Goal: Communication & Community: Answer question/provide support

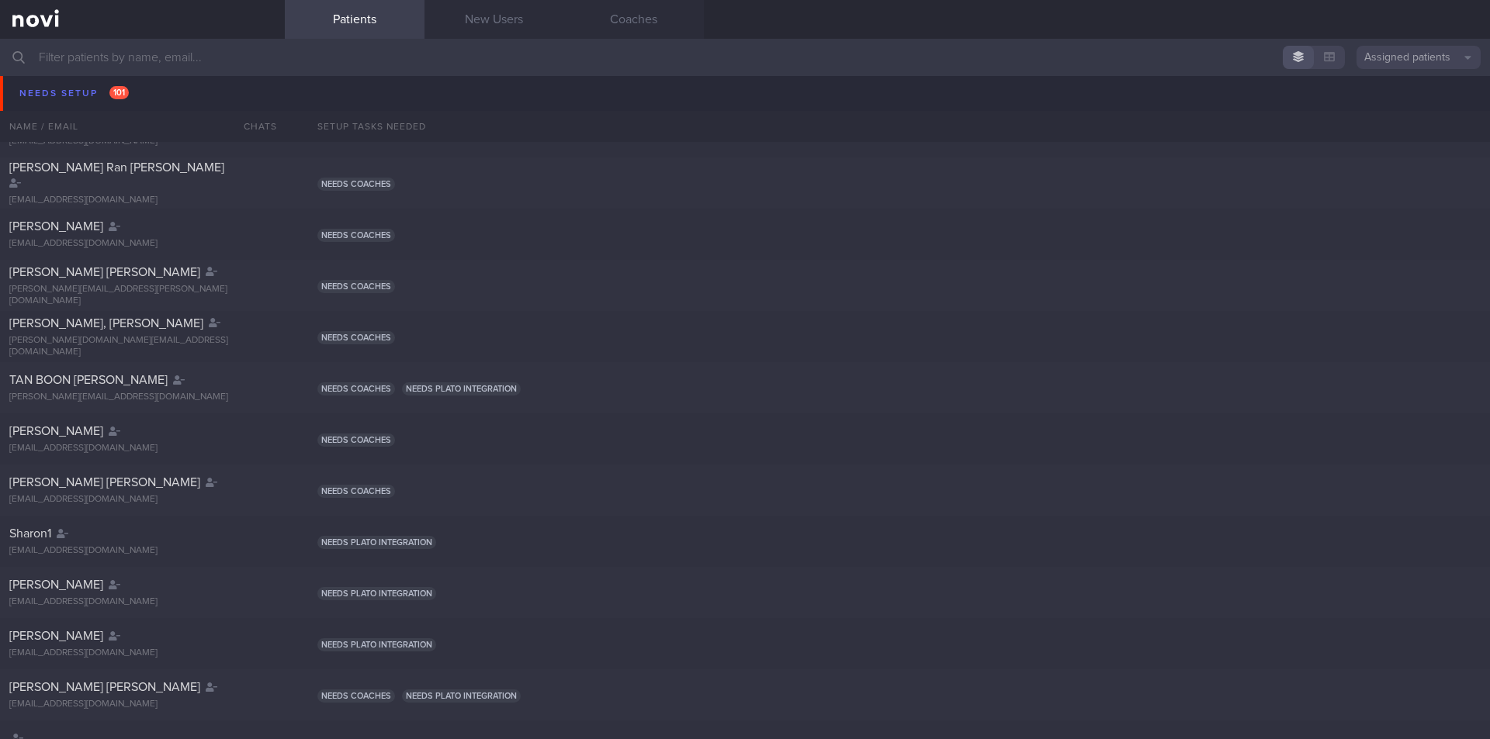
scroll to position [1370, 0]
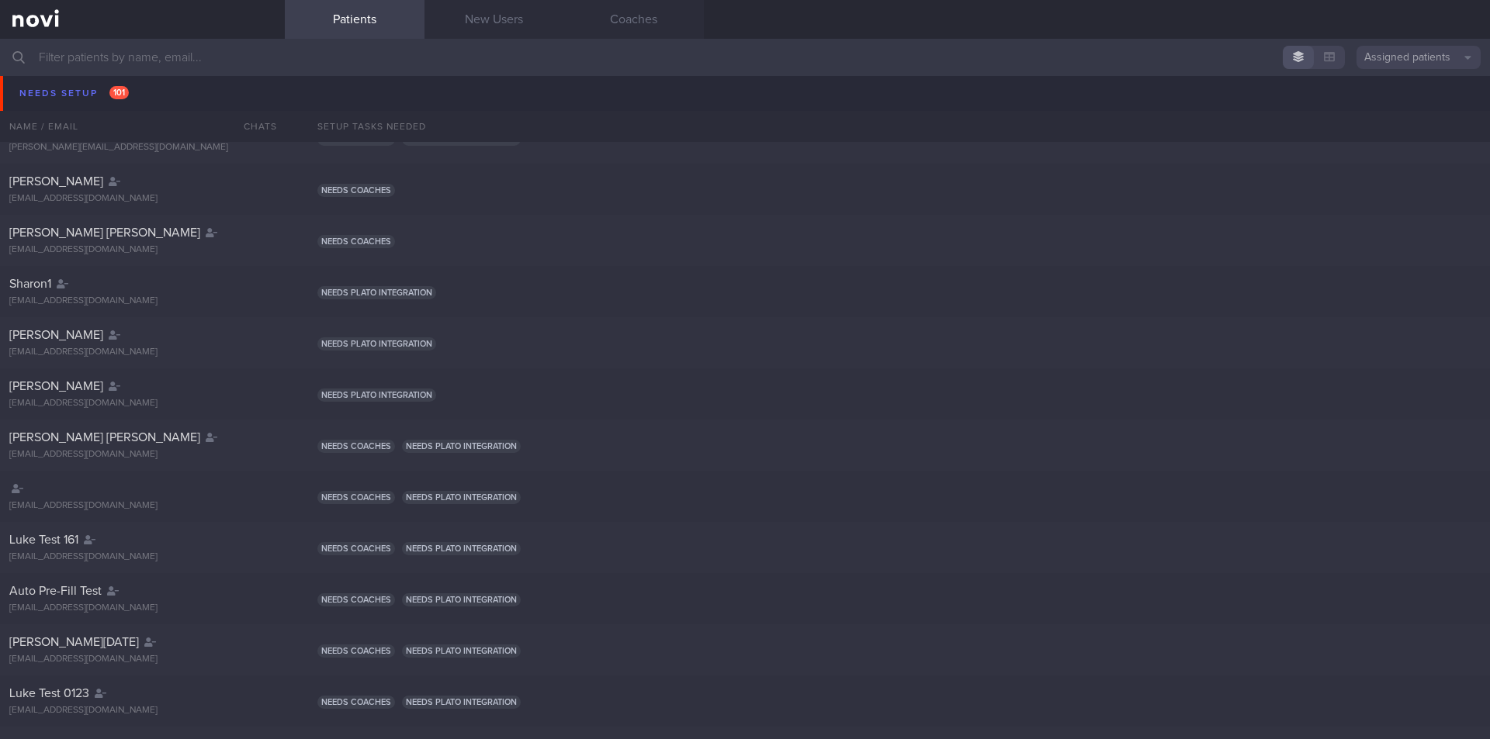
click at [81, 79] on span "[PERSON_NAME], [PERSON_NAME]" at bounding box center [106, 74] width 194 height 12
click at [53, 93] on div "[PERSON_NAME][DOMAIN_NAME][EMAIL_ADDRESS][DOMAIN_NAME]" at bounding box center [142, 96] width 266 height 23
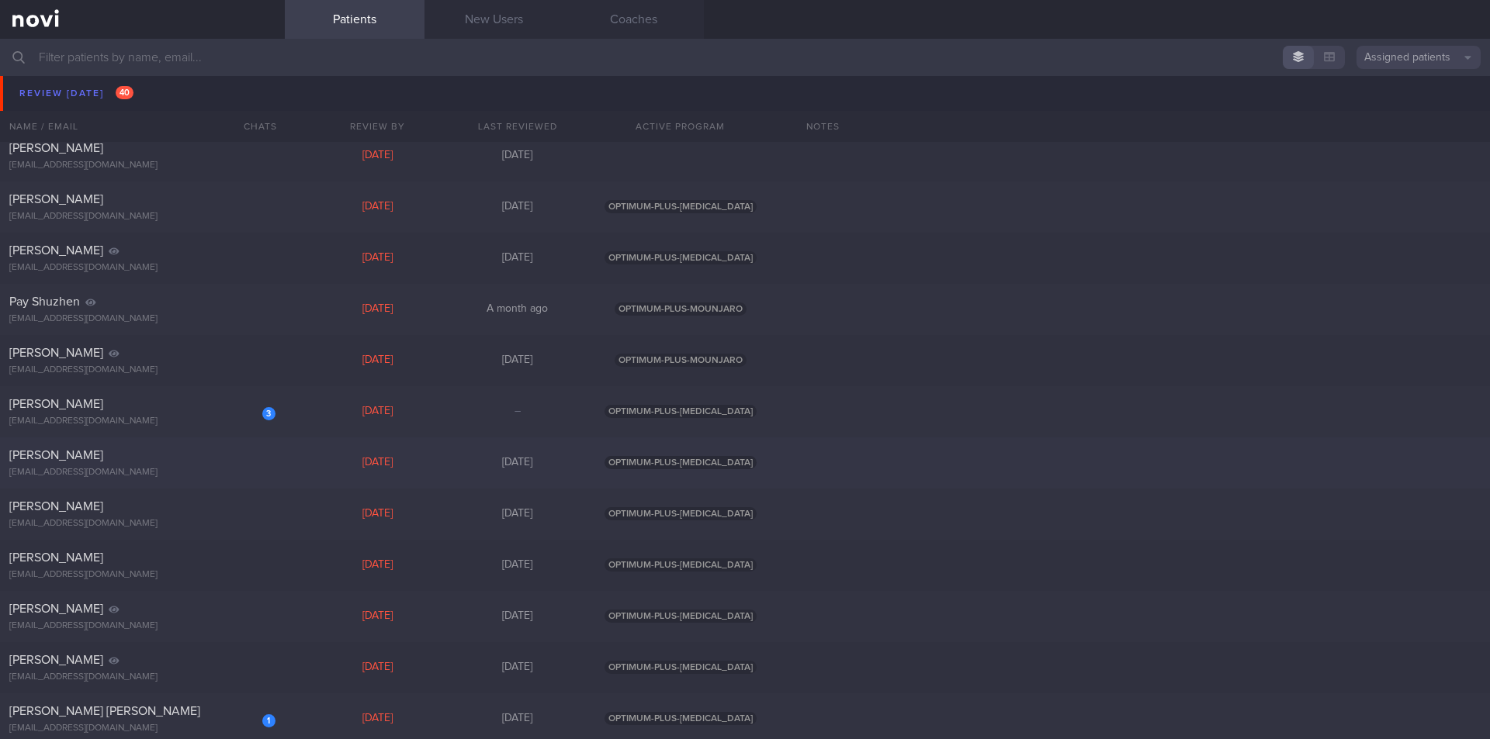
scroll to position [6550, 0]
click at [104, 427] on div "3 [PERSON_NAME] [EMAIL_ADDRESS][DOMAIN_NAME] [DATE] – OPTIMUM-PLUS-[MEDICAL_DAT…" at bounding box center [745, 411] width 1490 height 51
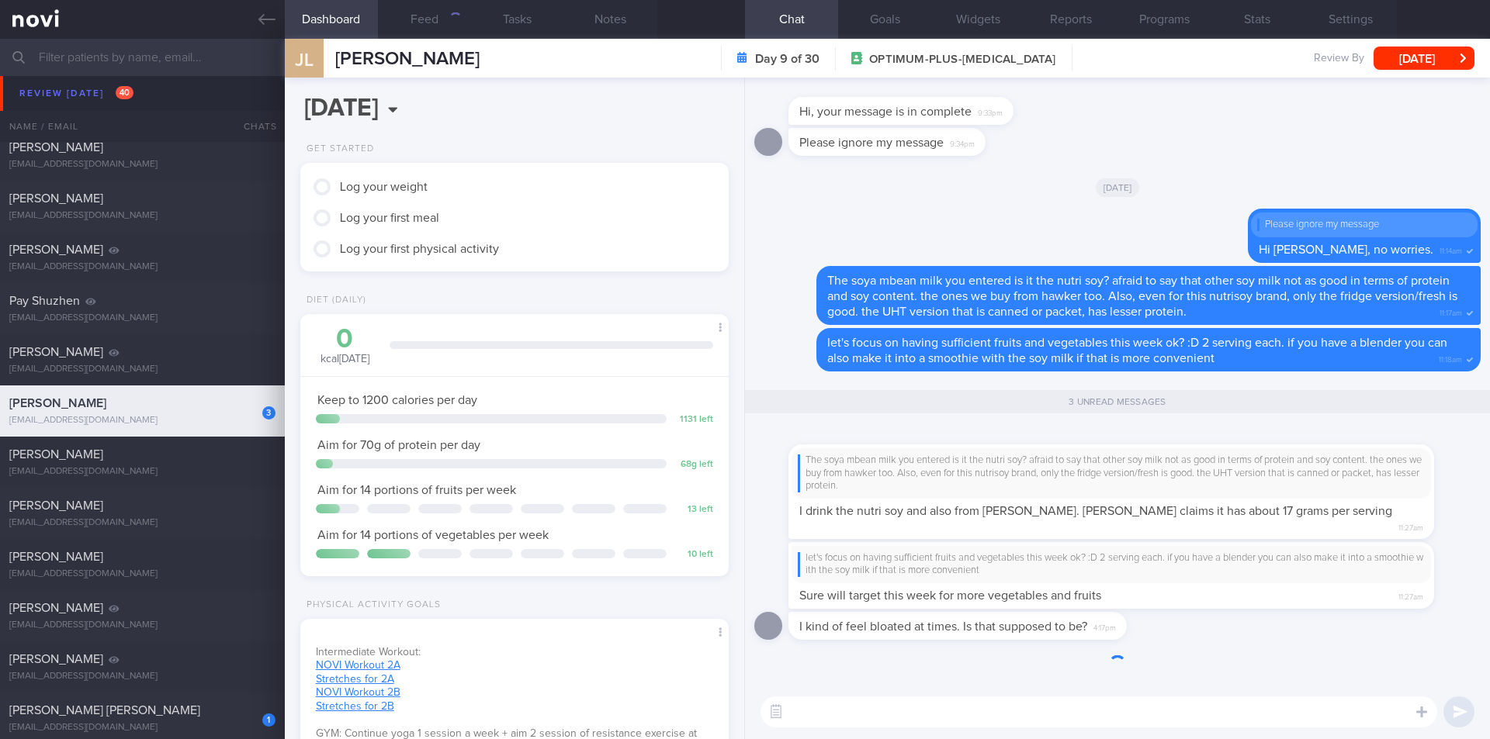
scroll to position [1, 0]
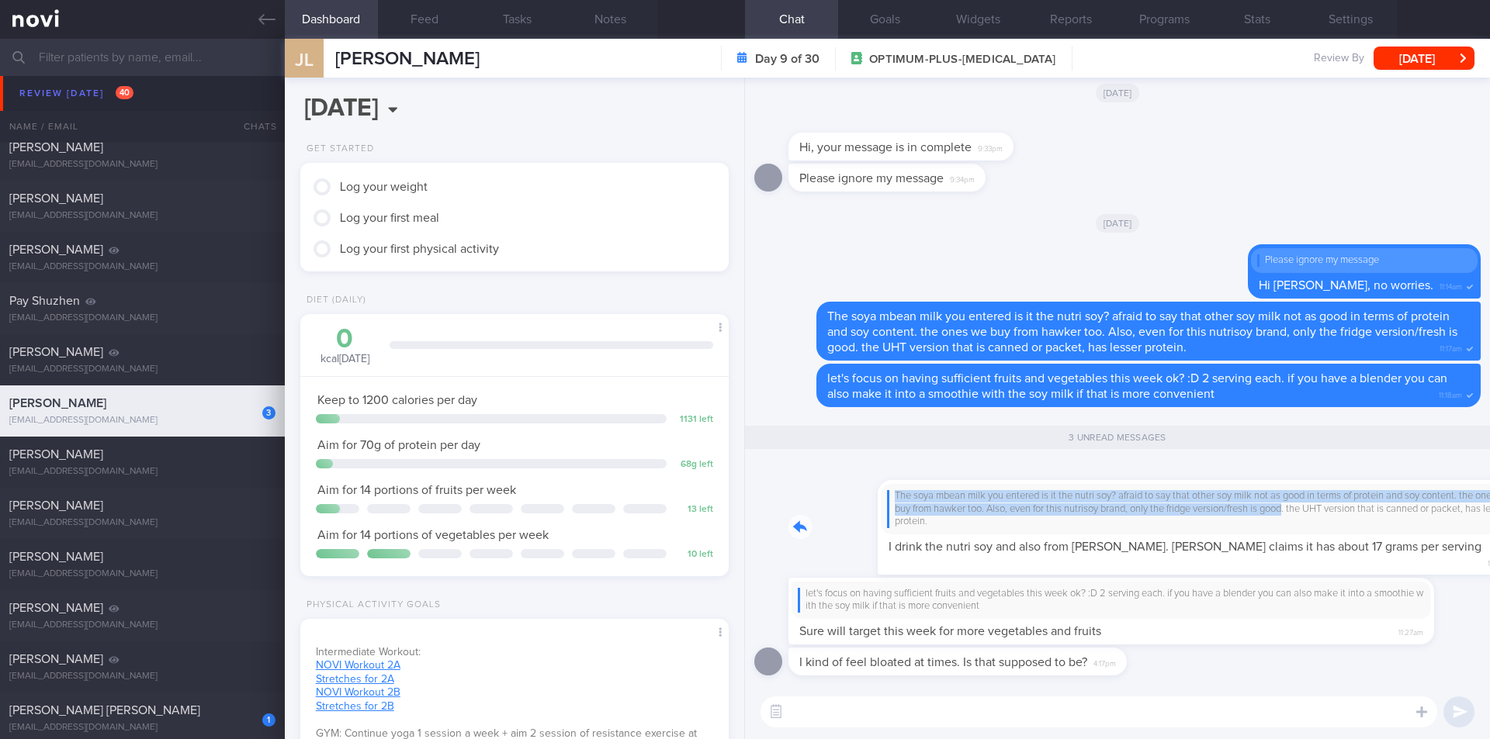
drag, startPoint x: 1231, startPoint y: 519, endPoint x: 1489, endPoint y: 531, distance: 258.7
click at [1489, 531] on div "I kind of feel bloated at times. Is that supposed to be? 4:17pm let's focus on …" at bounding box center [1117, 382] width 745 height 608
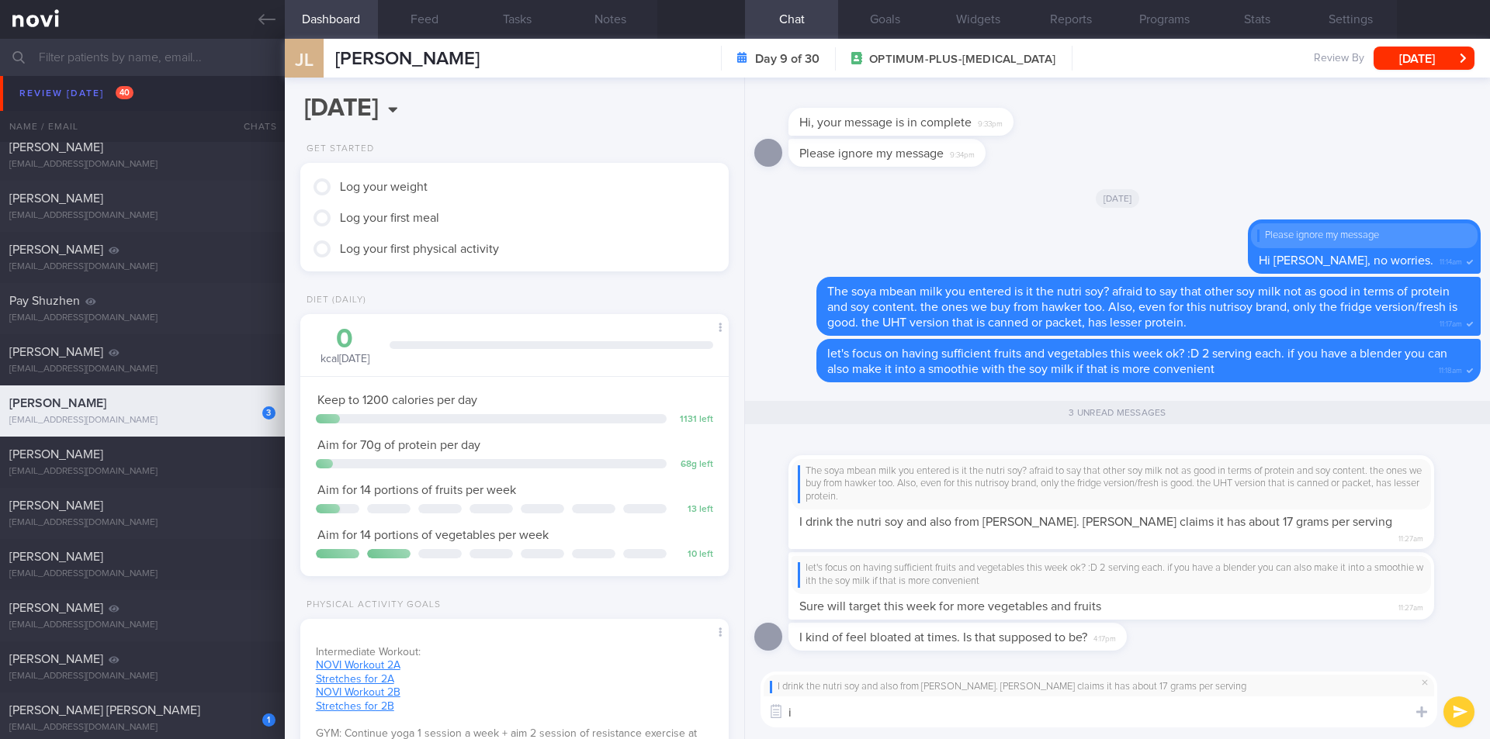
type textarea "i"
type textarea "thats good! at least they did the nutrient analysis. sometimes clients report t…"
drag, startPoint x: 1095, startPoint y: 643, endPoint x: 1280, endPoint y: 634, distance: 185.7
click at [1280, 634] on div "I kind of feel bloated at times. Is that supposed to be? 4:17pm" at bounding box center [1117, 641] width 726 height 37
click at [1456, 708] on button "submit" at bounding box center [1458, 712] width 31 height 31
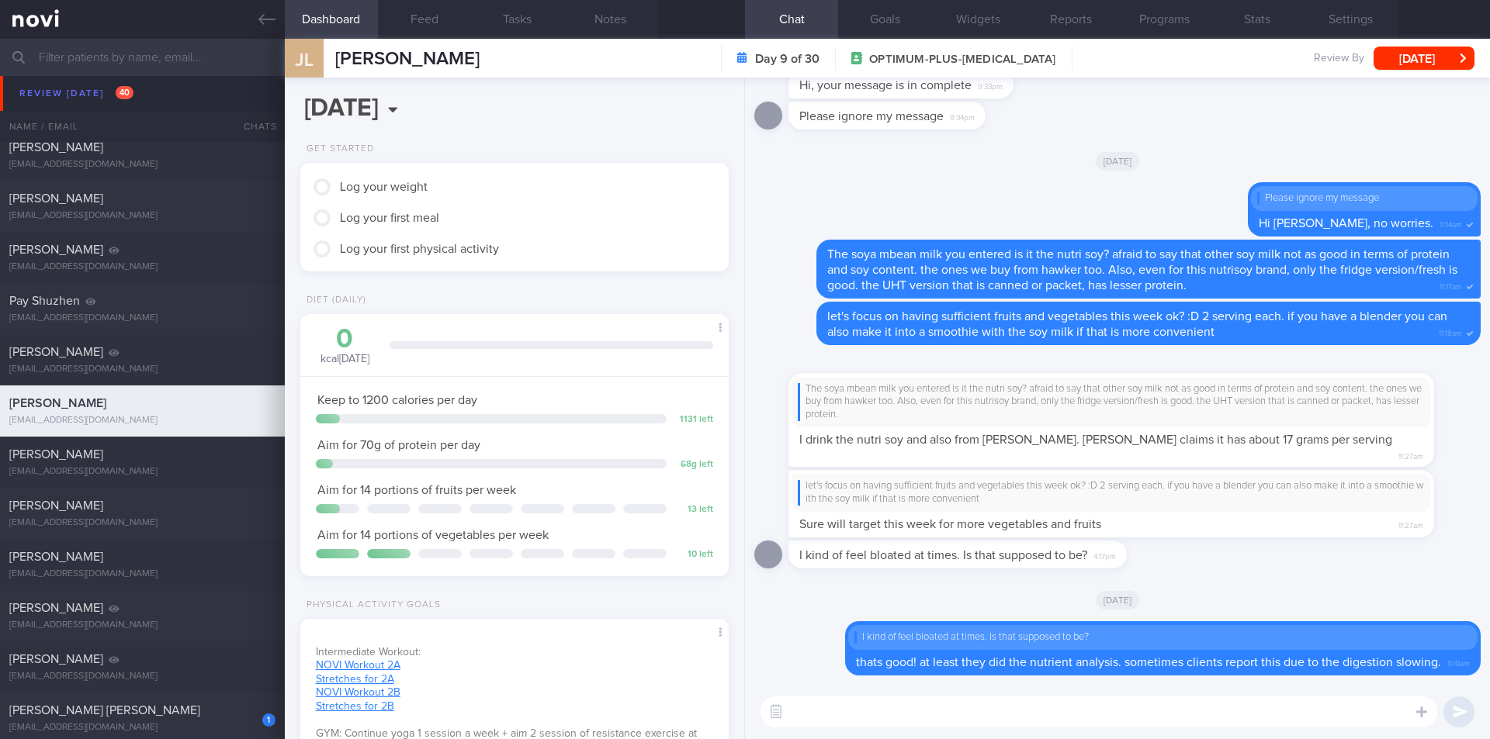
scroll to position [0, 0]
click at [1100, 707] on textarea at bounding box center [1098, 712] width 677 height 31
type textarea "c"
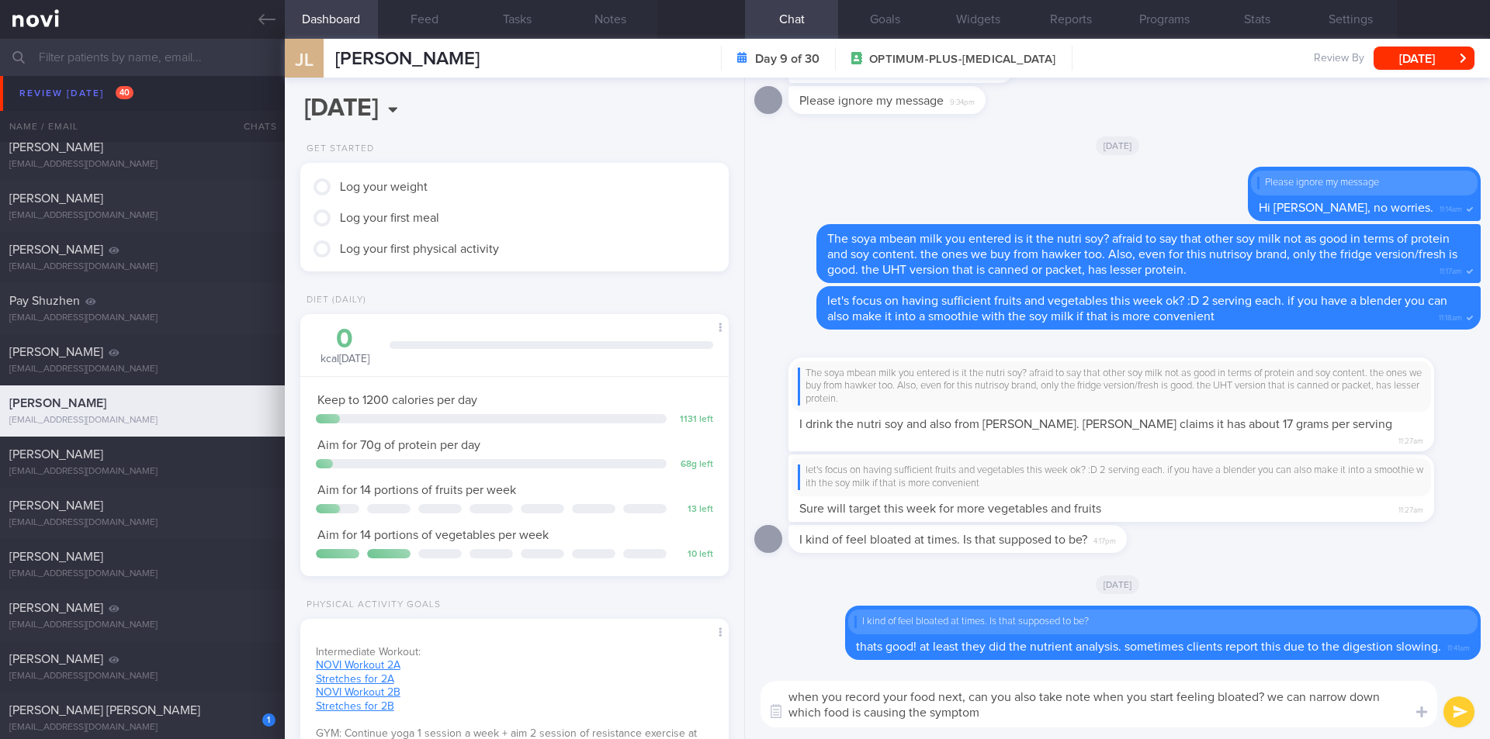
type textarea "when you record your food next, can you also take note when you start feeling b…"
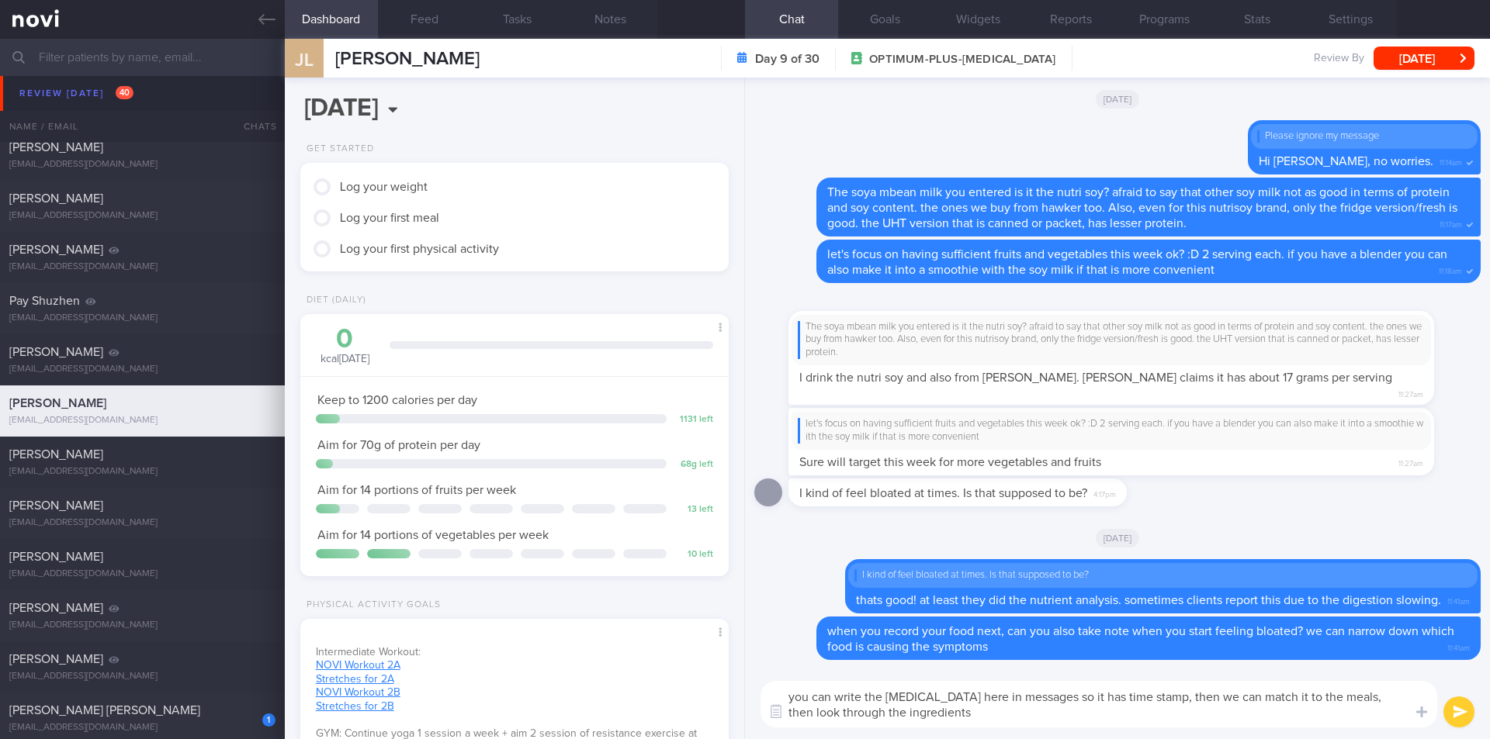
type textarea "you can write the [MEDICAL_DATA] here in messages so it has time stamp, then we…"
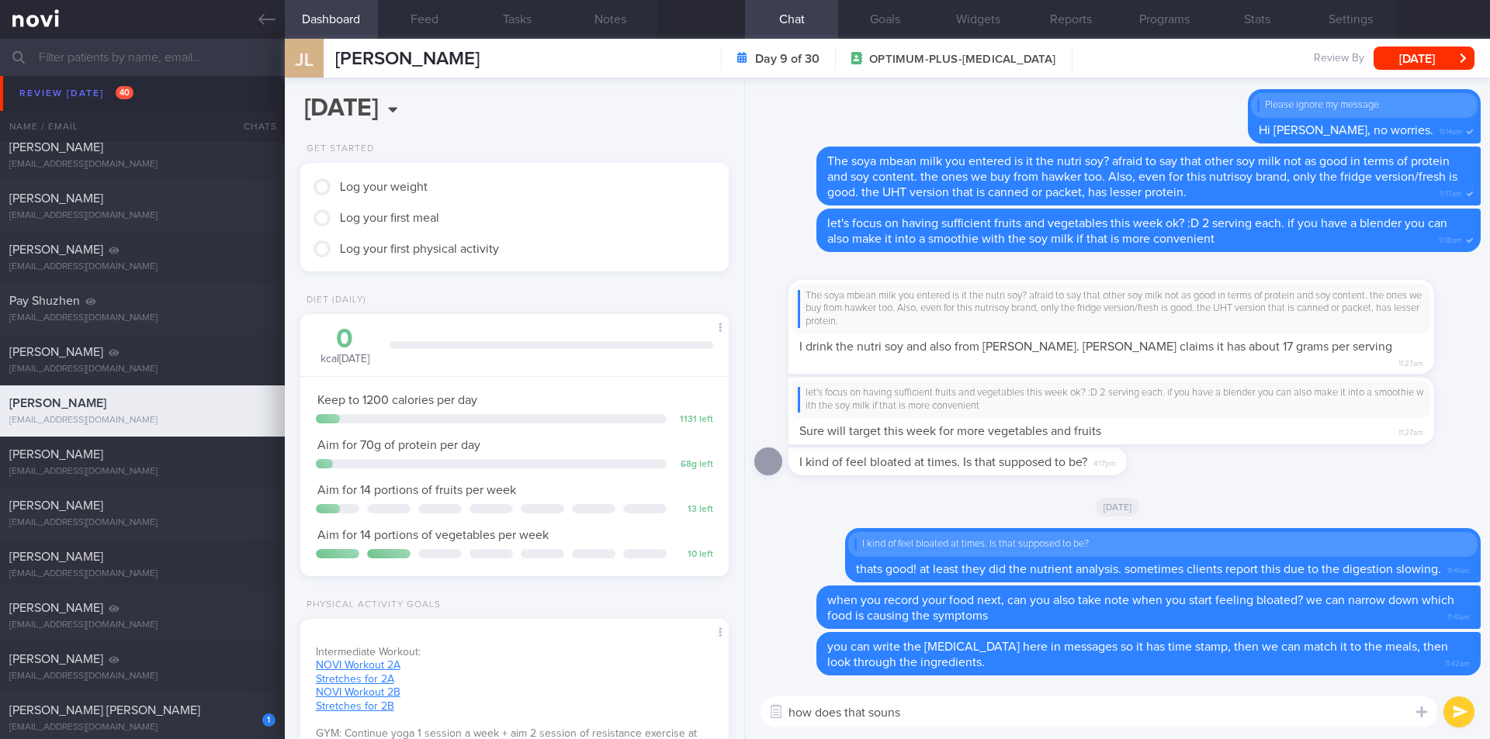
type textarea "how does that souns?"
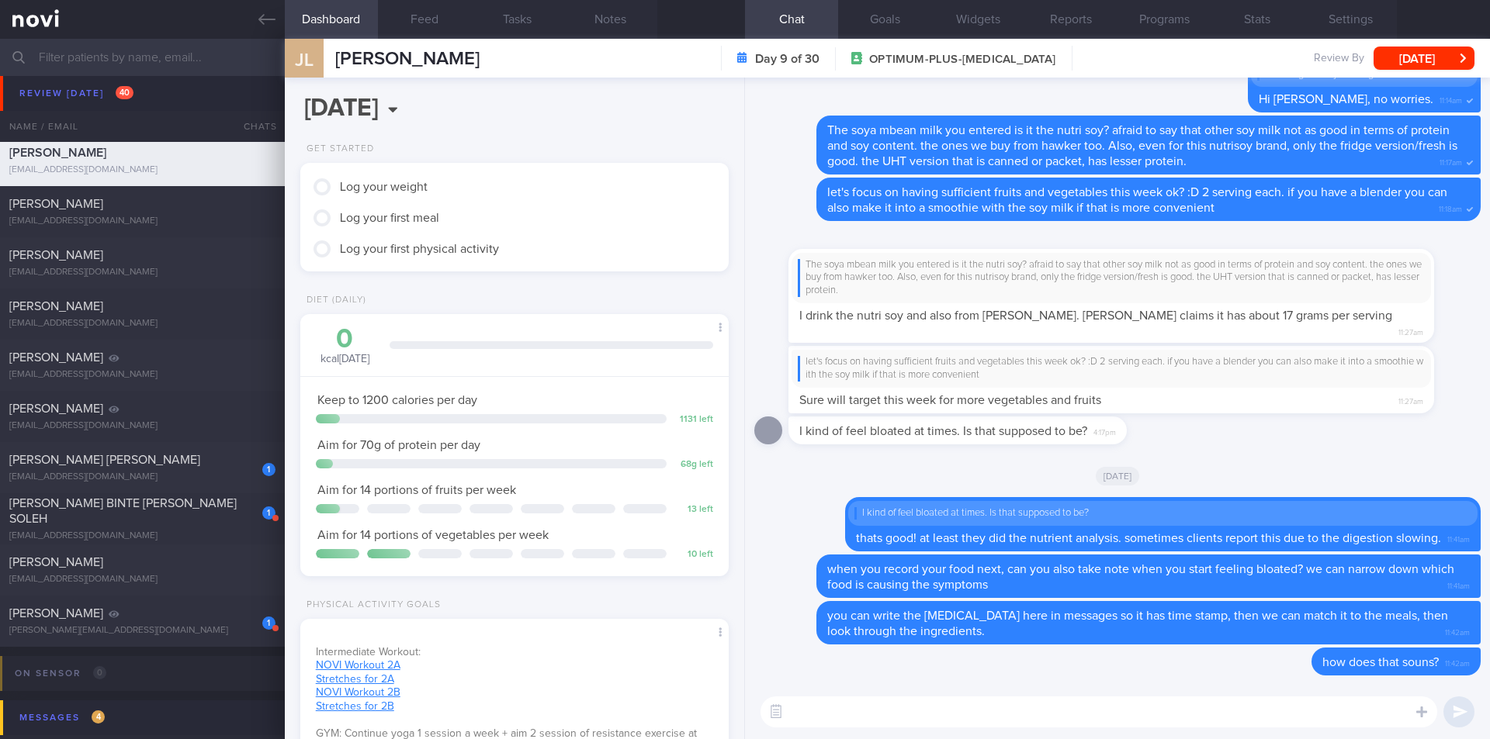
scroll to position [6804, 0]
click at [145, 466] on div "1 [PERSON_NAME] [PERSON_NAME] [EMAIL_ADDRESS][DOMAIN_NAME]" at bounding box center [142, 463] width 285 height 31
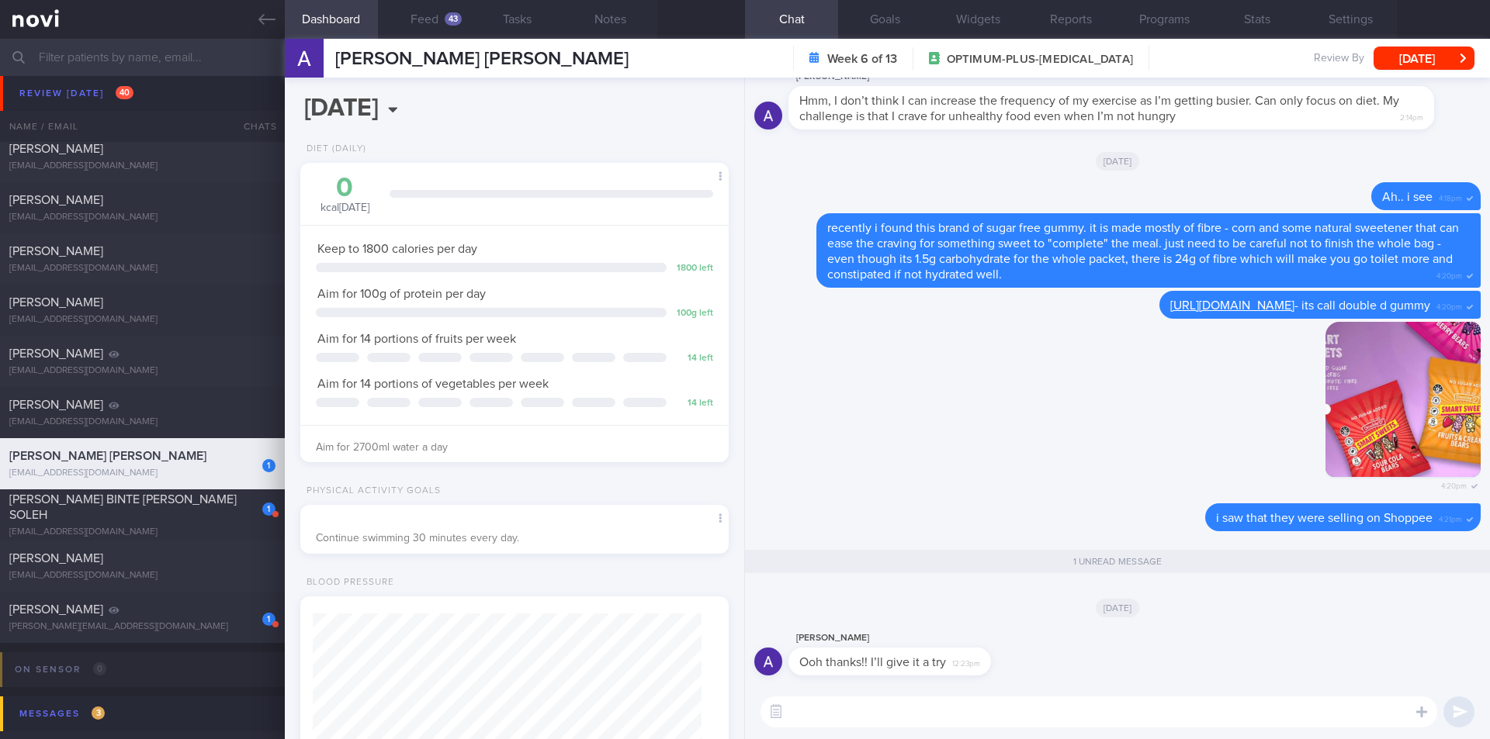
scroll to position [216, 390]
click at [95, 527] on div "[EMAIL_ADDRESS][DOMAIN_NAME]" at bounding box center [142, 533] width 266 height 12
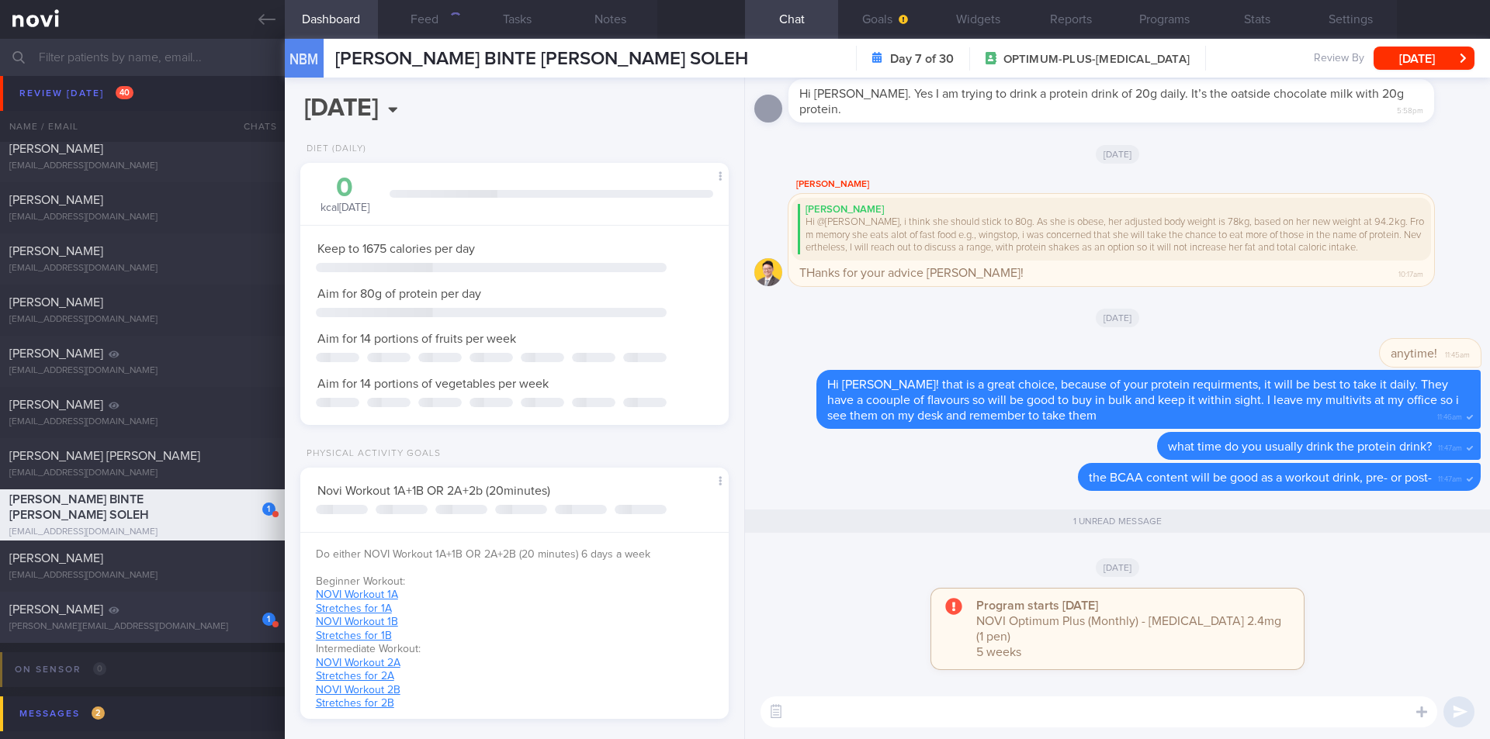
scroll to position [194, 390]
click at [836, 717] on textarea at bounding box center [1098, 712] width 677 height 31
type textarea "Hi [PERSON_NAME], just checking if you have received the messages above :D"
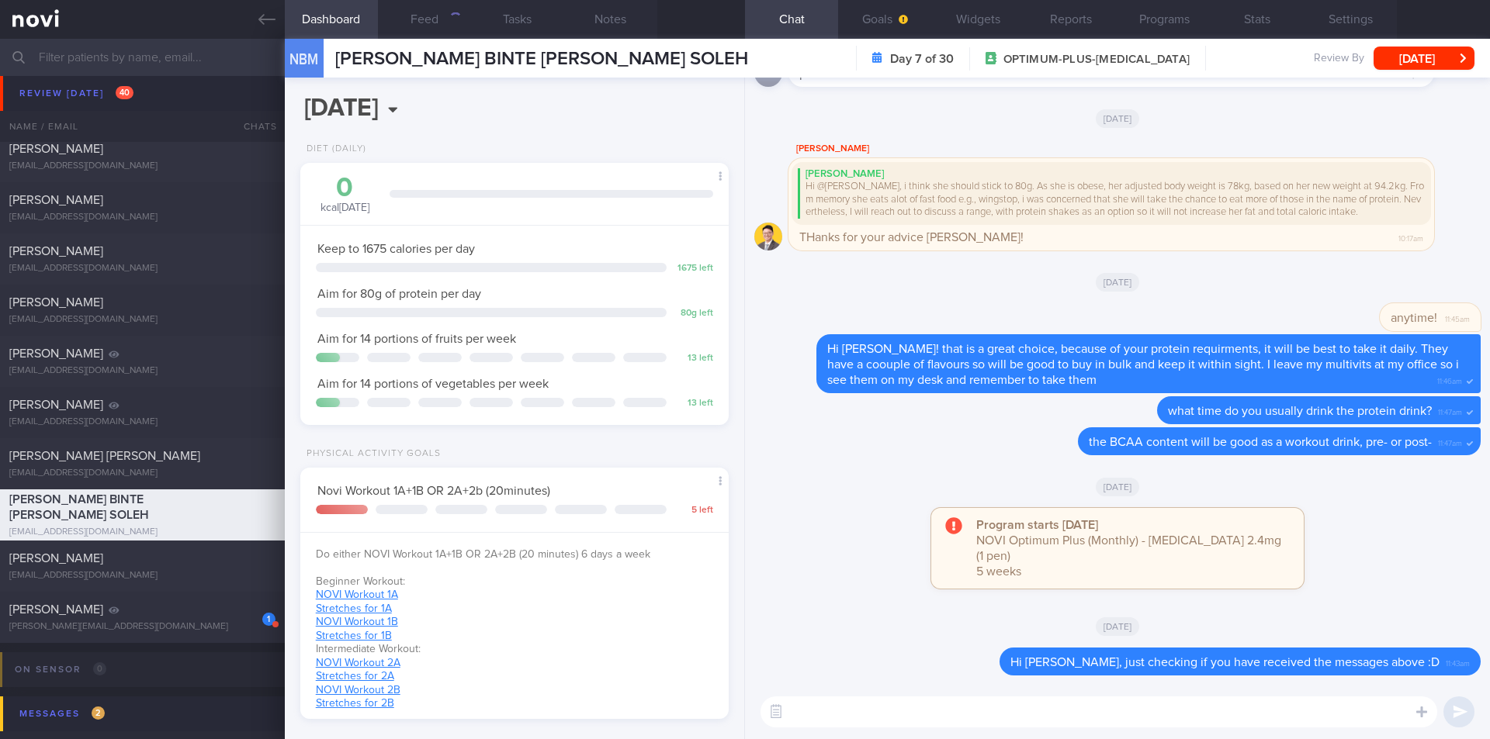
scroll to position [0, 0]
drag, startPoint x: 177, startPoint y: 626, endPoint x: 939, endPoint y: 475, distance: 776.9
click at [178, 618] on div "1 [PERSON_NAME] [PERSON_NAME][EMAIL_ADDRESS][DOMAIN_NAME]" at bounding box center [142, 617] width 285 height 31
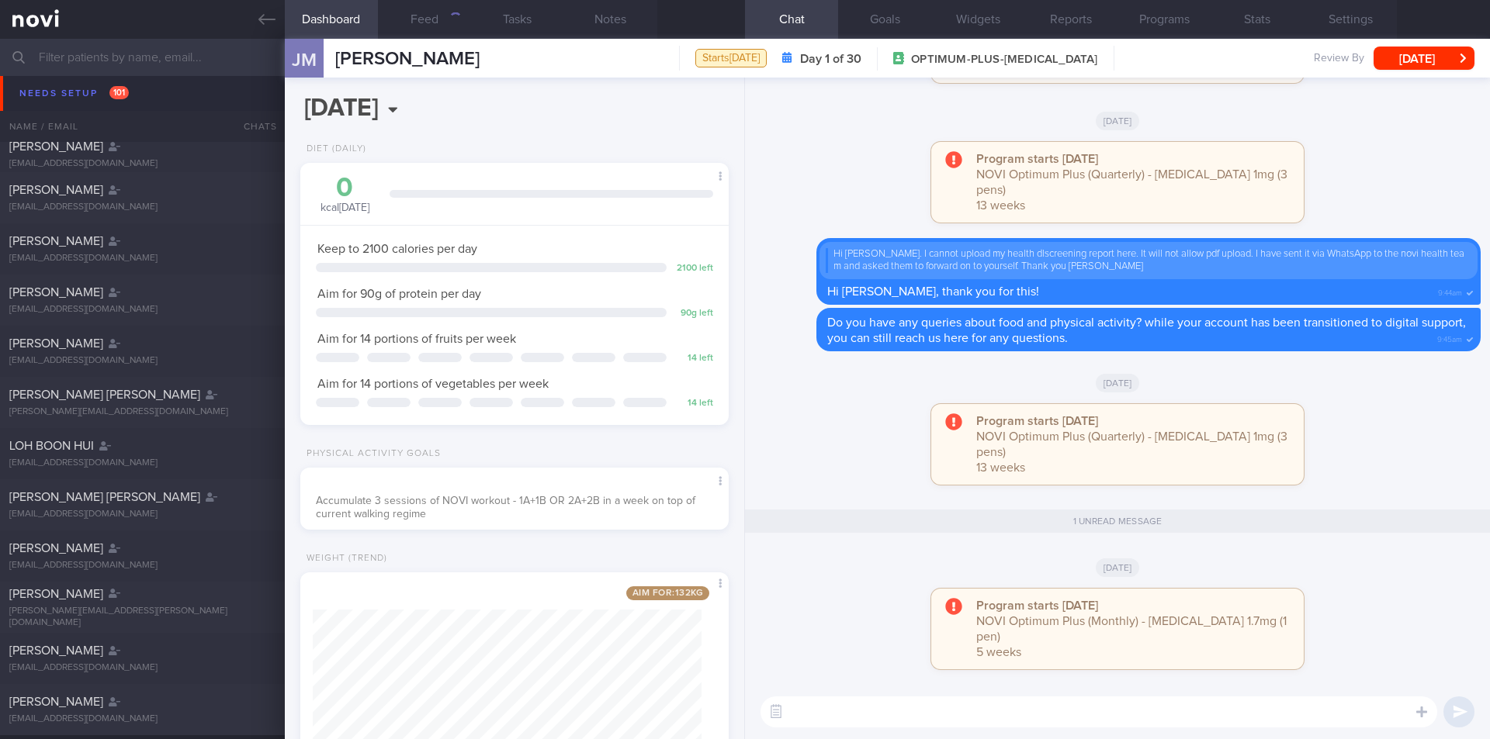
scroll to position [4571, 0]
